Goal: Task Accomplishment & Management: Manage account settings

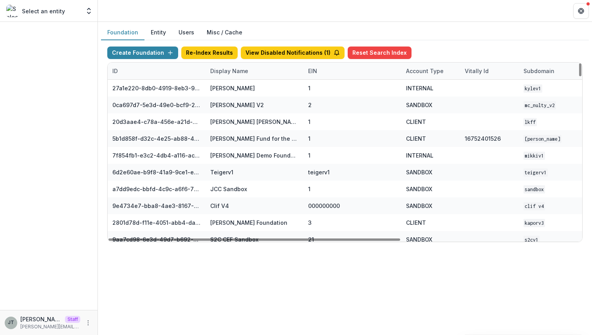
click at [231, 71] on div "Display Name" at bounding box center [228, 71] width 47 height 8
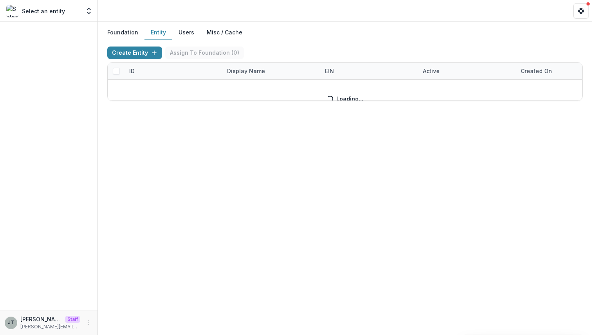
click at [158, 35] on button "Entity" at bounding box center [158, 32] width 28 height 15
click at [186, 31] on button "Users" at bounding box center [186, 32] width 28 height 15
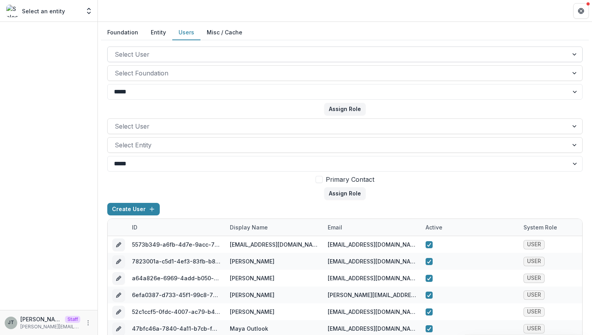
click at [159, 58] on div at bounding box center [338, 54] width 446 height 11
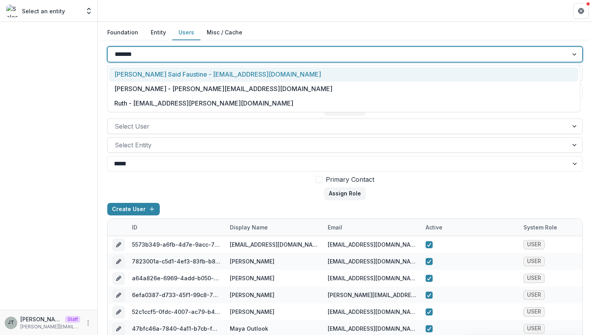
type input "********"
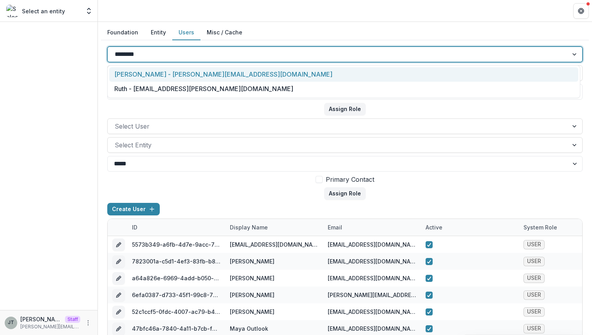
click at [171, 78] on div "Joyce N Temelio - joyce@trytemelio.com" at bounding box center [343, 74] width 469 height 14
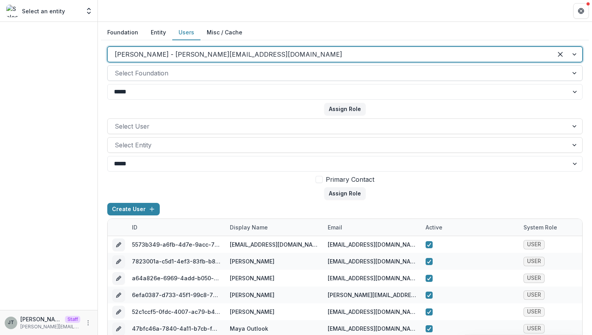
click at [192, 72] on div at bounding box center [338, 73] width 446 height 11
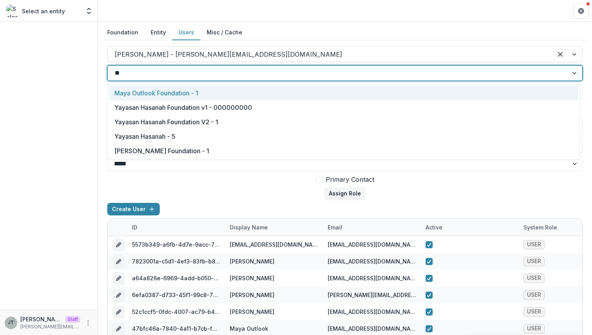
type input "***"
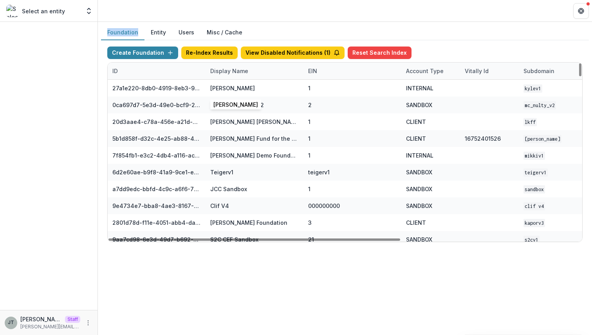
click at [225, 71] on div "Display Name" at bounding box center [228, 71] width 47 height 8
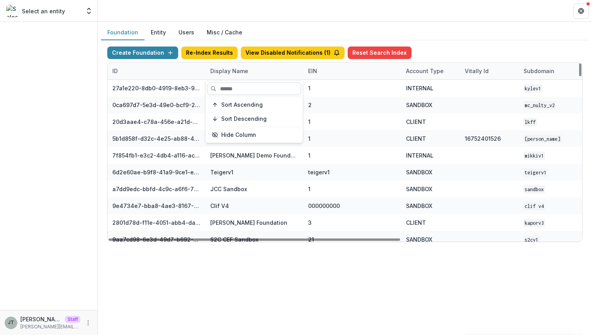
click at [231, 92] on input at bounding box center [254, 89] width 94 height 13
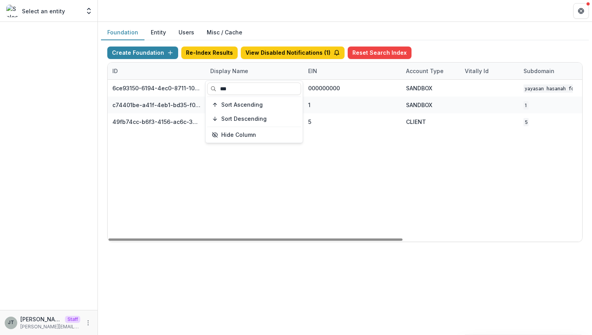
type input "***"
click at [306, 204] on div "6ce93150-6194-4ec0-8711-10eea11397ba Yayasan Hasanah Foundation v1 000000000 SA…" at bounding box center [489, 161] width 763 height 162
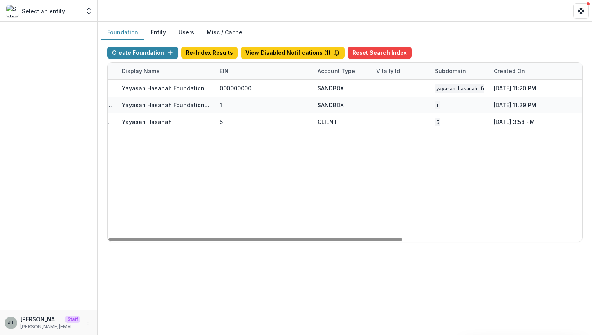
scroll to position [0, 29]
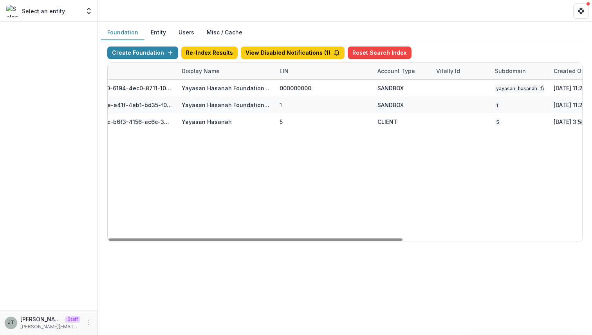
click at [180, 34] on button "Users" at bounding box center [186, 32] width 28 height 15
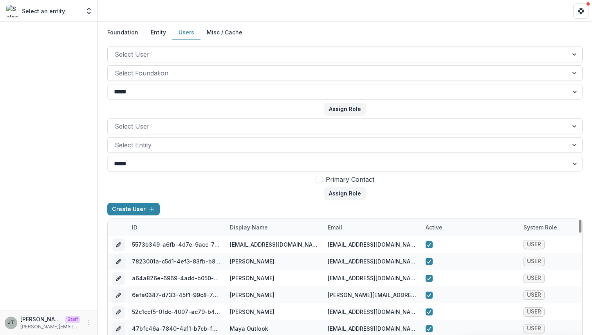
click at [196, 57] on div at bounding box center [338, 54] width 446 height 11
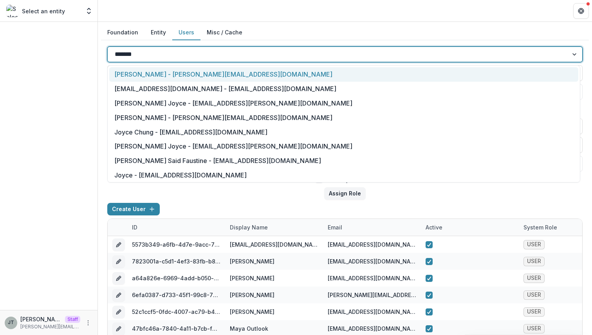
type input "********"
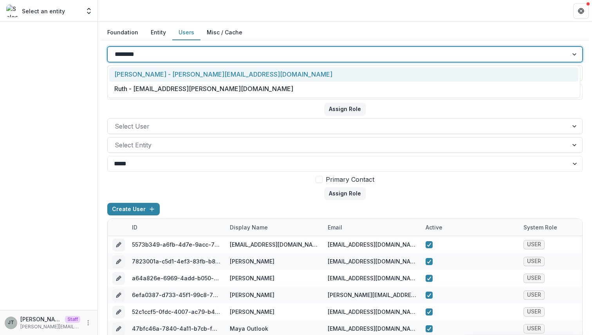
click at [192, 76] on div "Joyce N Temelio - joyce@trytemelio.com" at bounding box center [343, 74] width 469 height 14
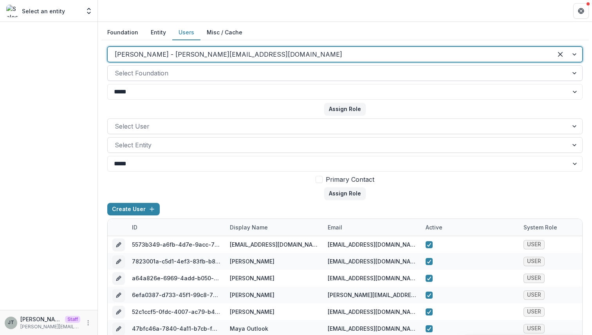
click at [187, 79] on div "Select Foundation" at bounding box center [338, 73] width 460 height 13
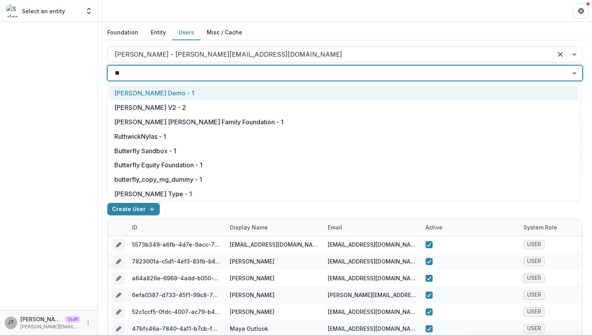
type input "***"
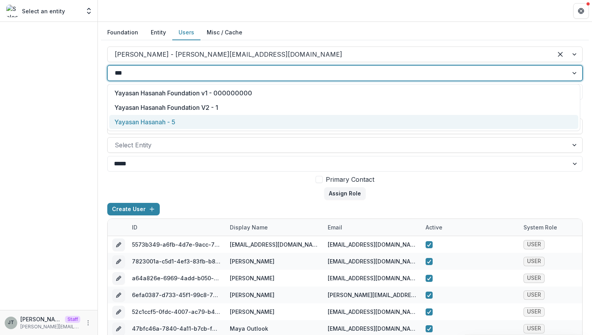
click at [176, 122] on div "Yayasan Hasanah - 5" at bounding box center [343, 122] width 469 height 14
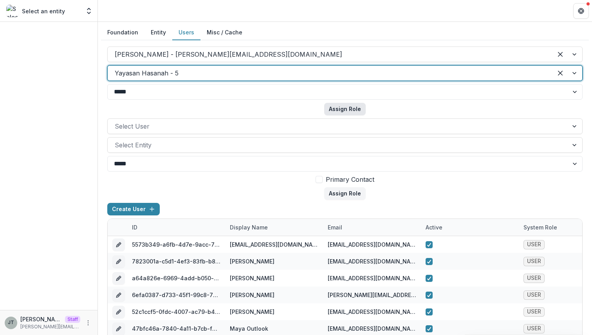
click at [345, 113] on button "Assign Role" at bounding box center [344, 109] width 41 height 13
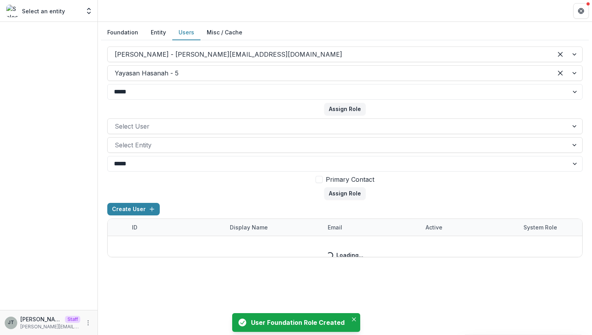
click at [130, 31] on button "Foundation" at bounding box center [122, 32] width 43 height 15
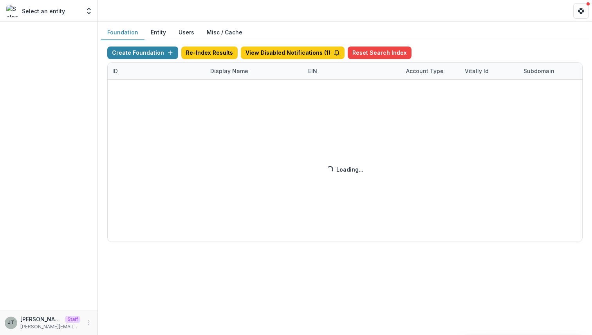
click at [287, 141] on div "Create Foundation Re-Index Results View Disabled Notifications ( 1 ) Reset Sear…" at bounding box center [344, 145] width 475 height 196
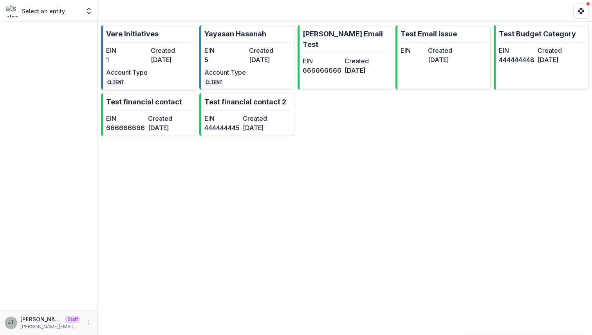
click at [177, 54] on dt "Created" at bounding box center [171, 50] width 41 height 9
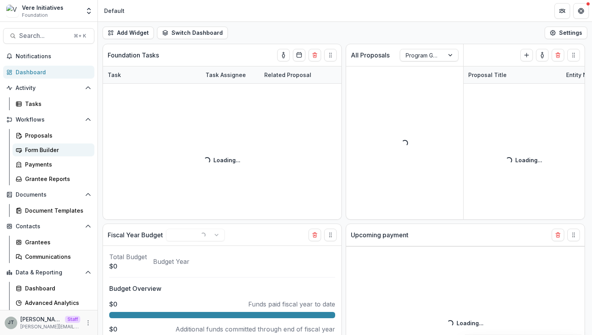
scroll to position [14, 0]
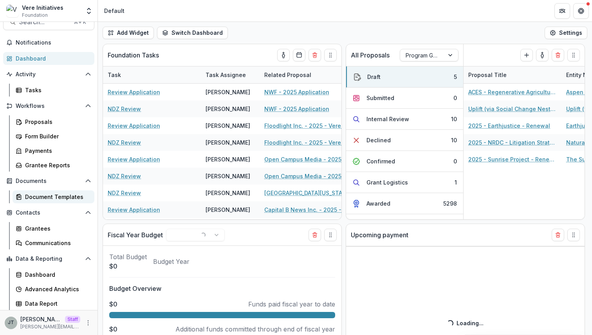
select select "******"
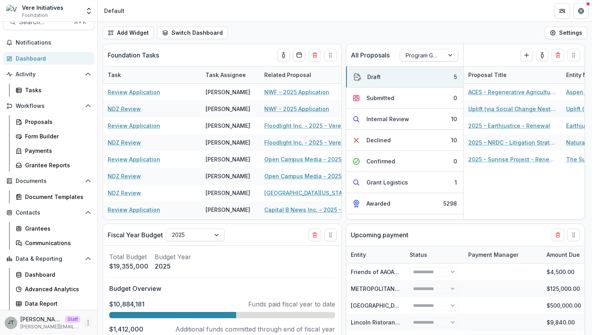
click at [86, 320] on icon "More" at bounding box center [88, 323] width 6 height 6
click at [119, 304] on link "User Settings" at bounding box center [138, 306] width 84 height 13
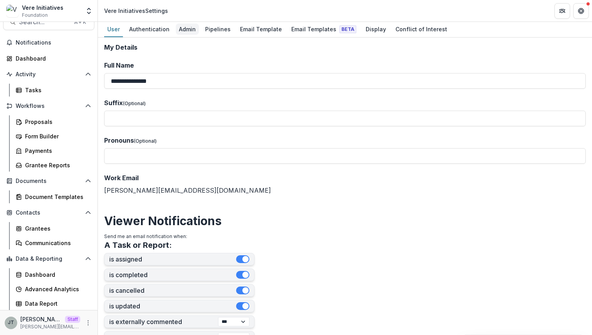
click at [190, 27] on div "Admin" at bounding box center [187, 28] width 23 height 11
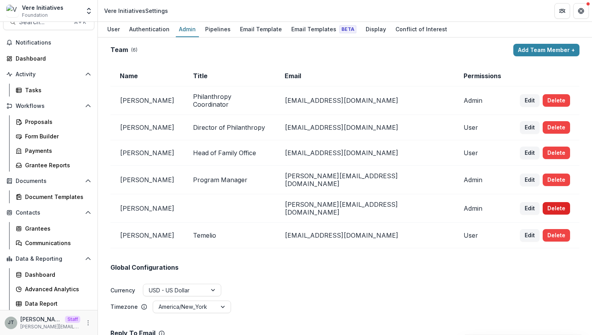
click at [542, 202] on button "Delete" at bounding box center [555, 208] width 27 height 13
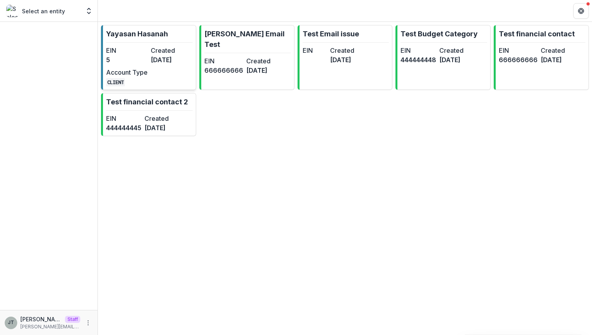
click at [161, 51] on dt "Created" at bounding box center [171, 50] width 41 height 9
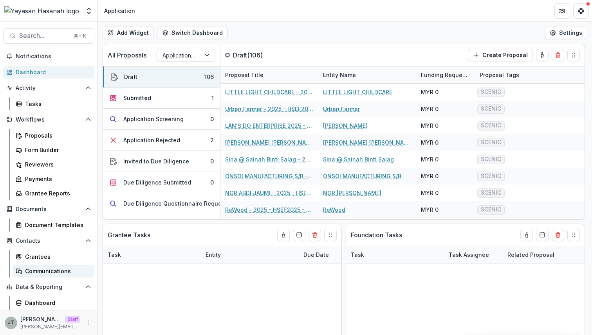
scroll to position [28, 0]
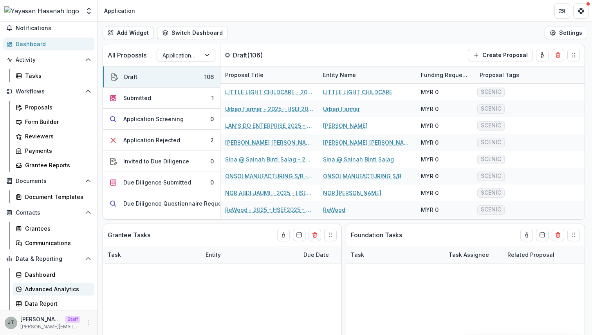
click at [63, 288] on div "Advanced Analytics" at bounding box center [56, 289] width 63 height 8
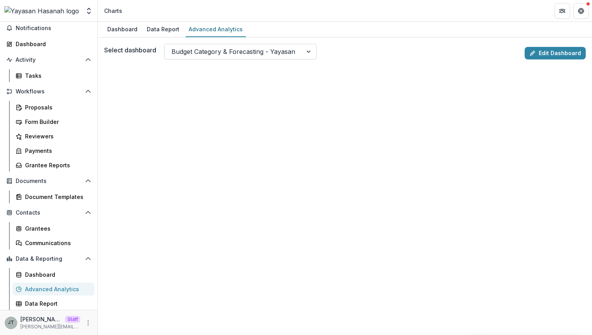
click at [248, 52] on div at bounding box center [233, 51] width 124 height 11
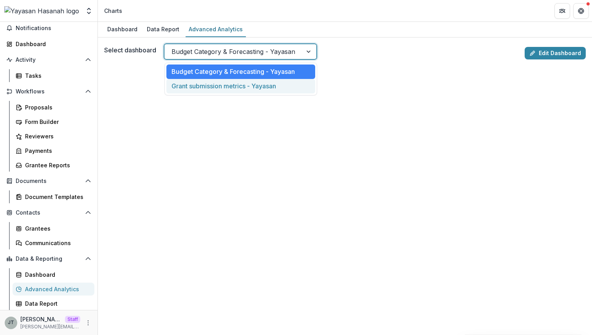
click at [262, 84] on div "Grant submission metrics - Yayasan" at bounding box center [240, 86] width 149 height 14
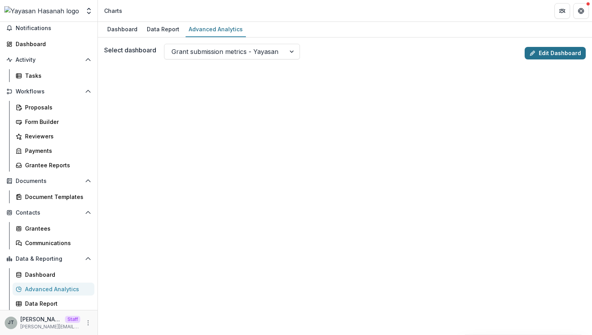
click at [555, 50] on link "Edit Dashboard" at bounding box center [554, 53] width 61 height 13
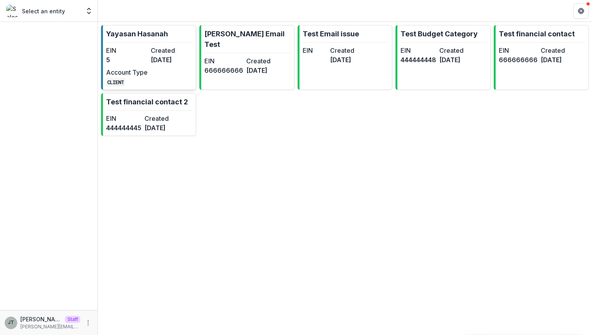
click at [170, 55] on dd "[DATE]" at bounding box center [171, 59] width 41 height 9
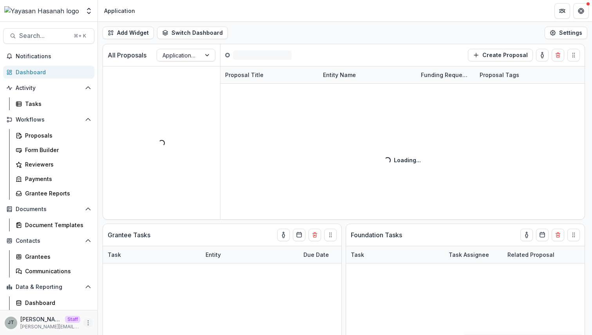
click at [87, 322] on icon "More" at bounding box center [88, 323] width 6 height 6
click at [105, 313] on button "Logout" at bounding box center [138, 319] width 84 height 13
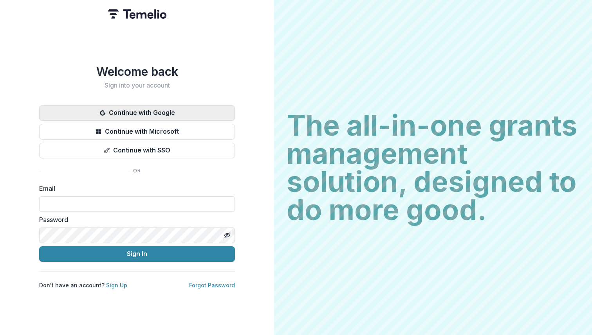
click at [118, 117] on button "Continue with Google" at bounding box center [137, 113] width 196 height 16
click at [144, 115] on button "Continue with Google" at bounding box center [137, 113] width 196 height 16
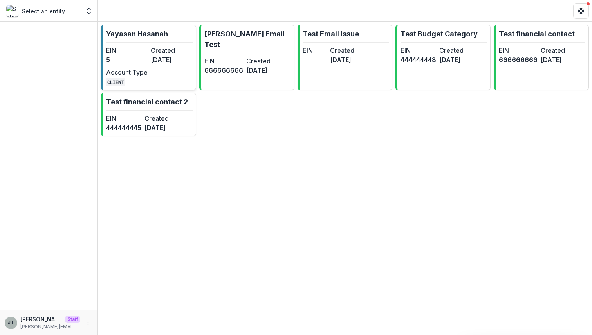
click at [147, 56] on dd "5" at bounding box center [126, 59] width 41 height 9
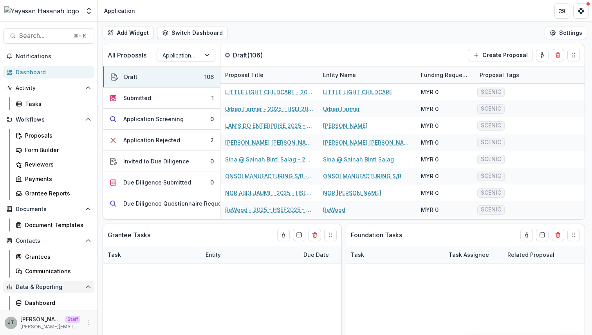
scroll to position [28, 0]
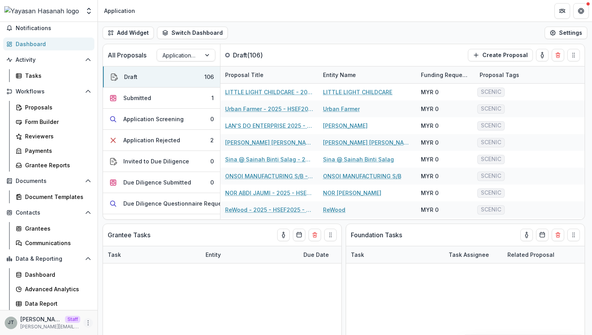
click at [86, 321] on icon "More" at bounding box center [88, 323] width 6 height 6
click at [115, 306] on link "User Settings" at bounding box center [138, 306] width 84 height 13
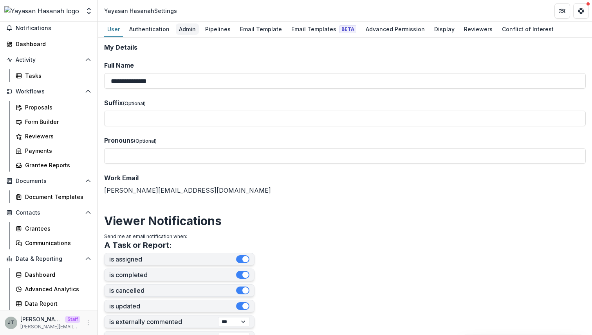
click at [182, 31] on div "Admin" at bounding box center [187, 28] width 23 height 11
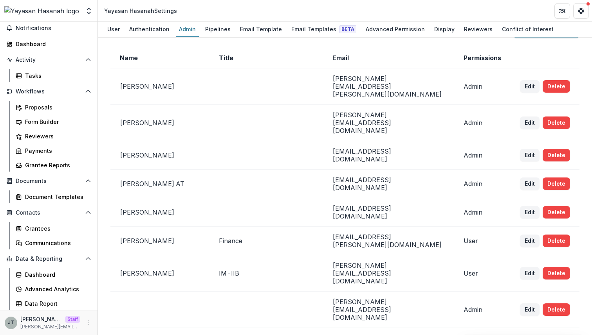
scroll to position [9, 0]
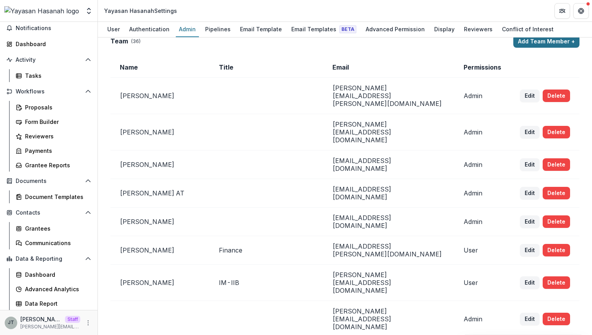
click at [528, 45] on button "Add Team Member +" at bounding box center [546, 41] width 66 height 13
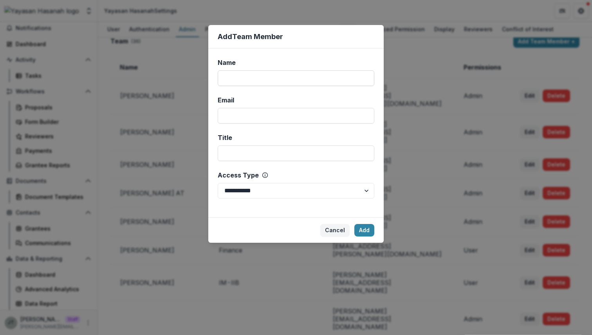
click at [291, 79] on input "Name" at bounding box center [296, 78] width 157 height 16
type input "**********"
click at [271, 110] on input "Email" at bounding box center [296, 116] width 157 height 16
type input "**********"
click at [275, 201] on div "**********" at bounding box center [295, 133] width 175 height 169
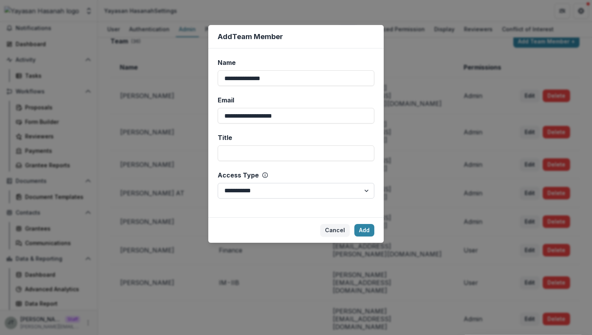
click at [275, 191] on select "**********" at bounding box center [296, 191] width 157 height 16
select select "*****"
click at [362, 231] on button "Add" at bounding box center [364, 230] width 20 height 13
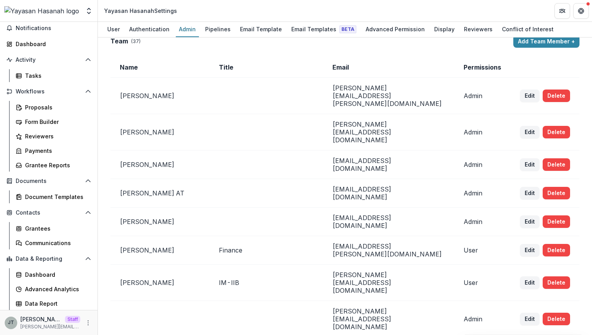
scroll to position [6, 0]
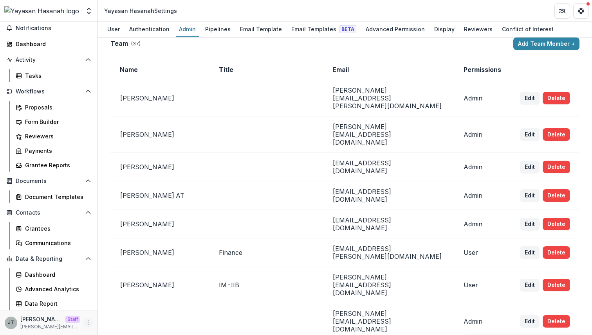
click at [85, 326] on button "More" at bounding box center [87, 323] width 9 height 9
click at [109, 317] on button "Logout" at bounding box center [138, 319] width 84 height 13
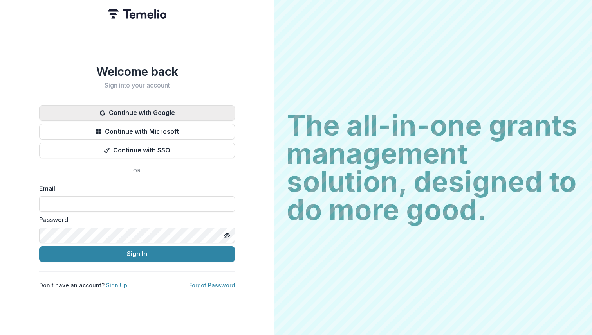
click at [137, 105] on button "Continue with Google" at bounding box center [137, 113] width 196 height 16
click at [177, 110] on button "Continue with Google" at bounding box center [137, 113] width 196 height 16
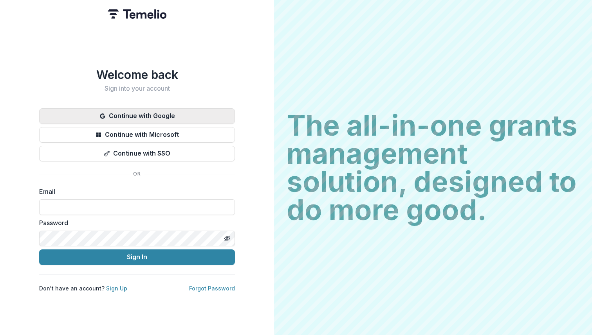
click at [128, 112] on button "Continue with Google" at bounding box center [137, 116] width 196 height 16
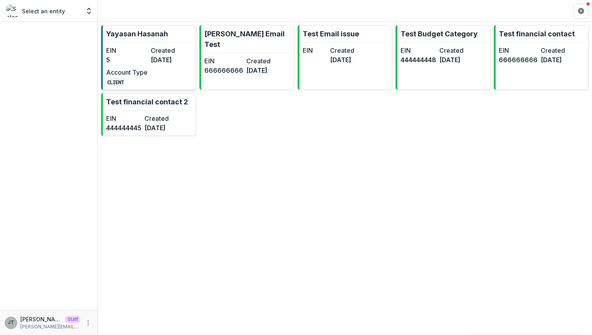
click at [160, 38] on p "Yayasan Hasanah" at bounding box center [137, 34] width 62 height 11
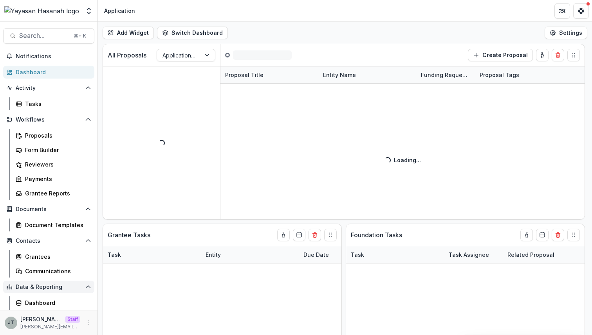
scroll to position [28, 0]
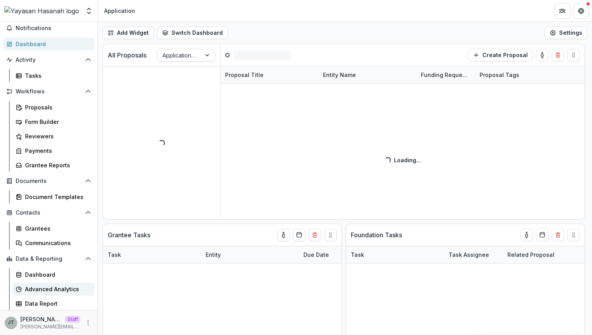
click at [58, 287] on div "Advanced Analytics" at bounding box center [56, 289] width 63 height 8
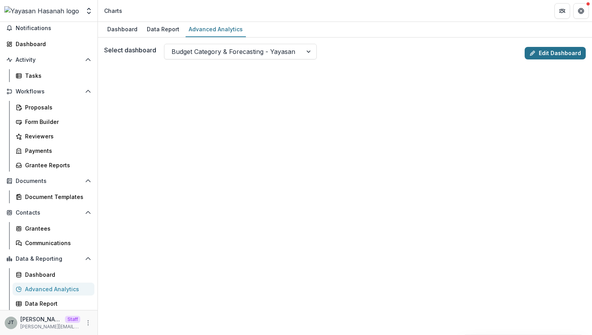
click at [550, 51] on link "Edit Dashboard" at bounding box center [554, 53] width 61 height 13
